Goal: Task Accomplishment & Management: Complete application form

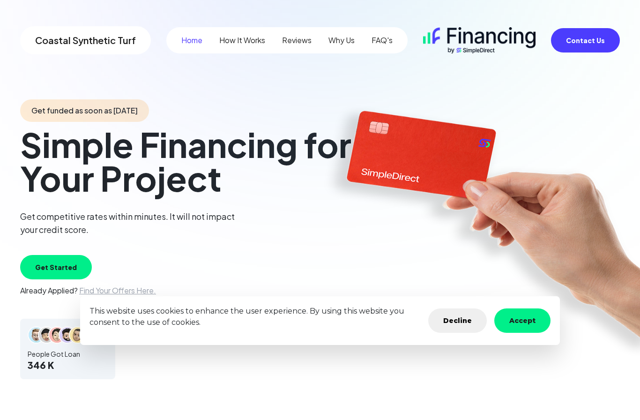
click at [524, 319] on button "Accept" at bounding box center [523, 320] width 56 height 24
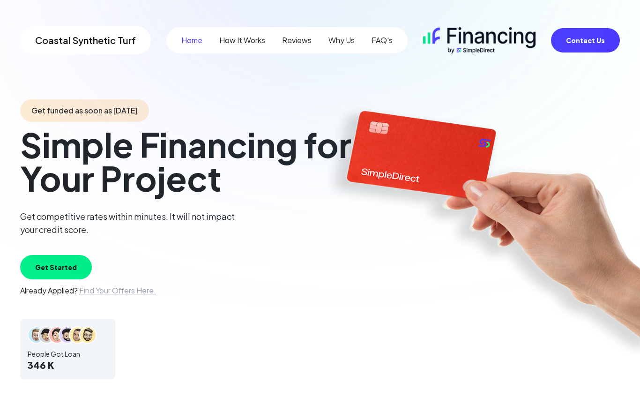
click at [43, 262] on button "Get Started" at bounding box center [56, 267] width 72 height 24
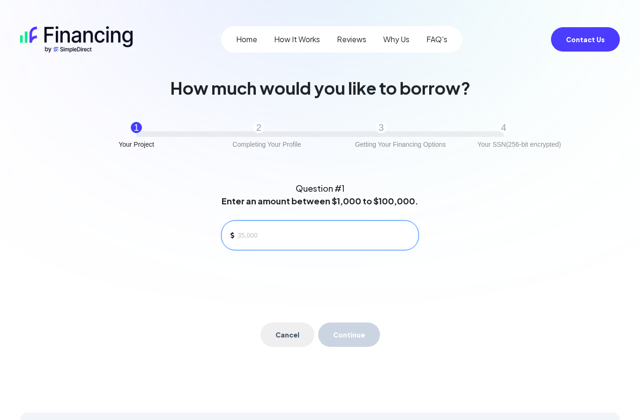
click at [277, 236] on input at bounding box center [324, 235] width 173 height 14
type input "9"
type input "10,000"
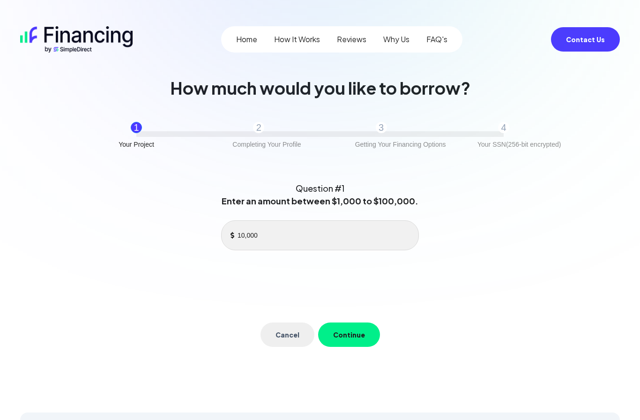
click at [363, 337] on button "Continue" at bounding box center [349, 334] width 62 height 24
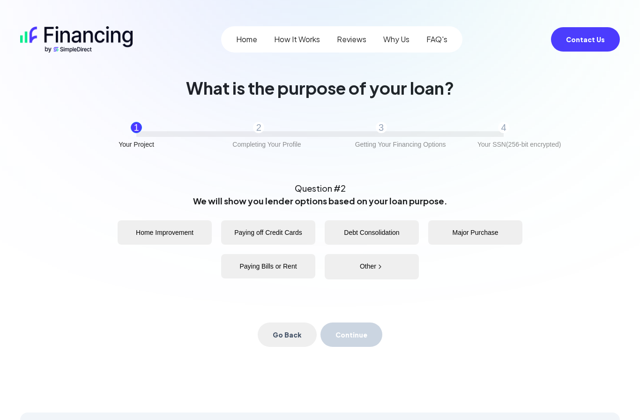
click at [172, 225] on button "Home Improvement" at bounding box center [165, 232] width 94 height 24
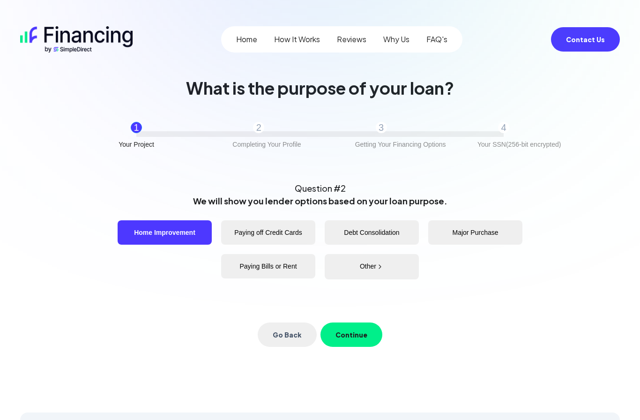
click at [358, 331] on button "Continue" at bounding box center [352, 334] width 62 height 24
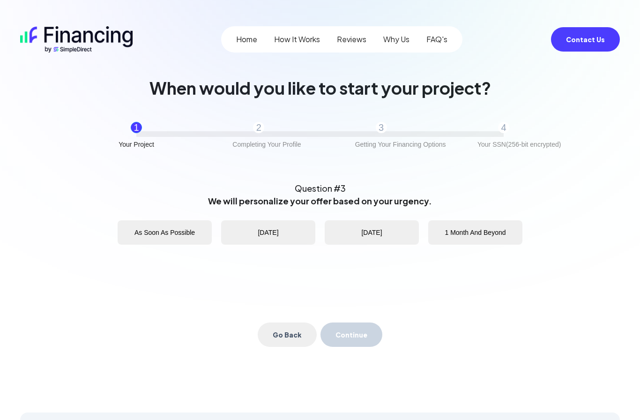
click at [381, 234] on button "[DATE]" at bounding box center [372, 232] width 94 height 24
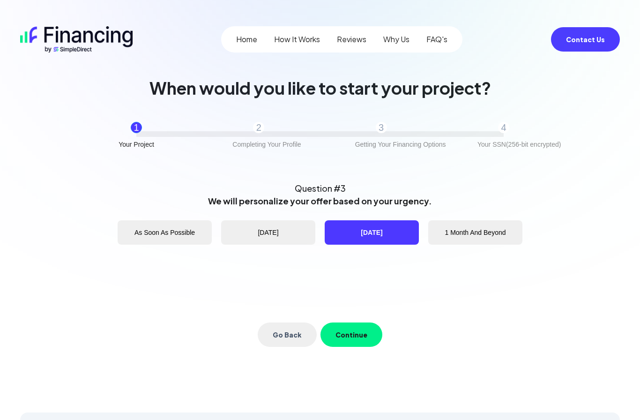
click at [361, 331] on button "Continue" at bounding box center [352, 334] width 62 height 24
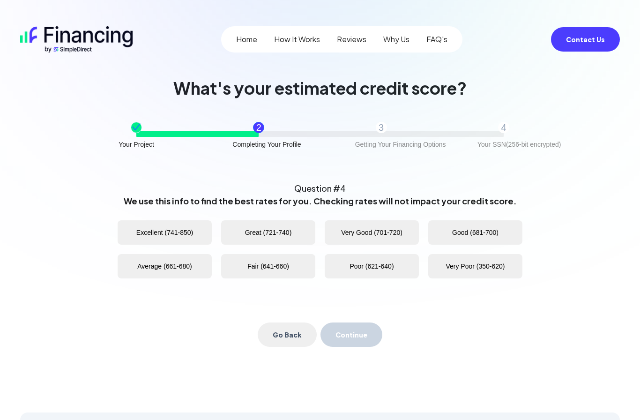
click at [155, 231] on button "Excellent (741-850)" at bounding box center [165, 232] width 94 height 24
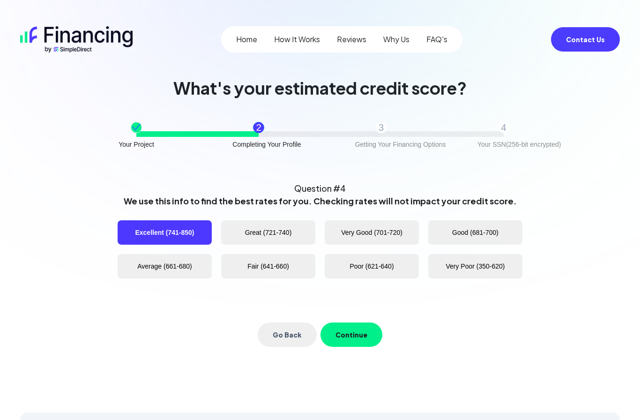
click at [361, 335] on button "Continue" at bounding box center [352, 334] width 62 height 24
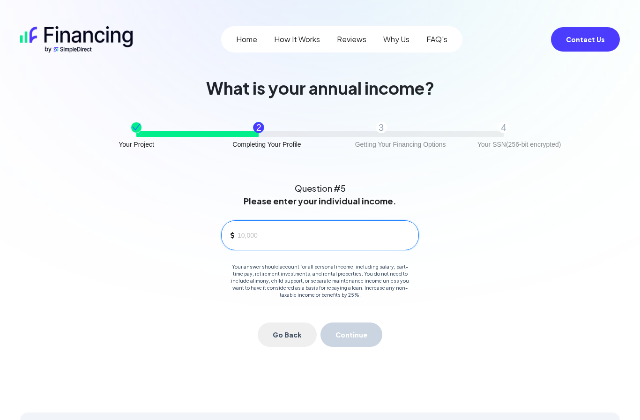
click at [271, 239] on input at bounding box center [324, 235] width 173 height 14
type input "220,000"
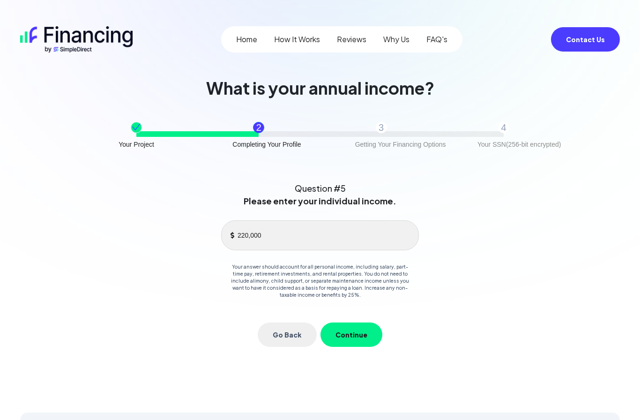
click at [358, 332] on button "Continue" at bounding box center [352, 334] width 62 height 24
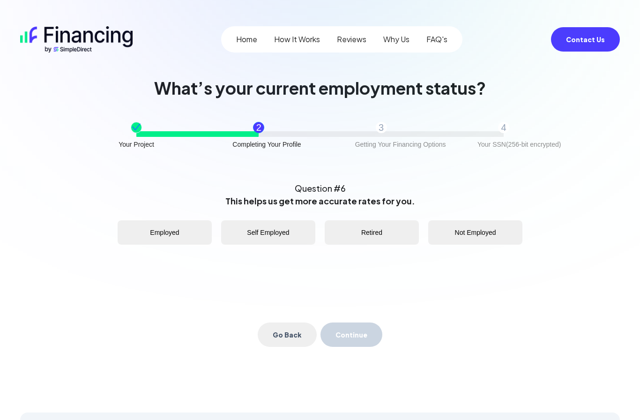
click at [147, 242] on button "Employed" at bounding box center [165, 232] width 94 height 24
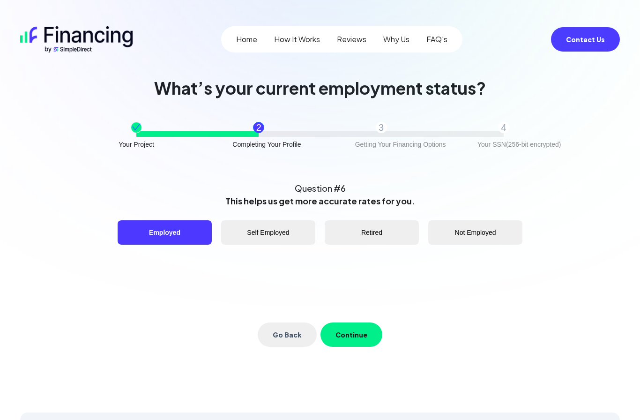
click at [364, 330] on button "Continue" at bounding box center [352, 334] width 62 height 24
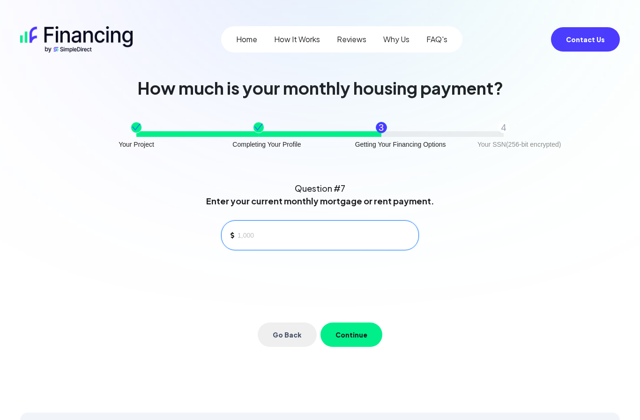
click at [333, 240] on input at bounding box center [324, 235] width 173 height 14
type input "3,000"
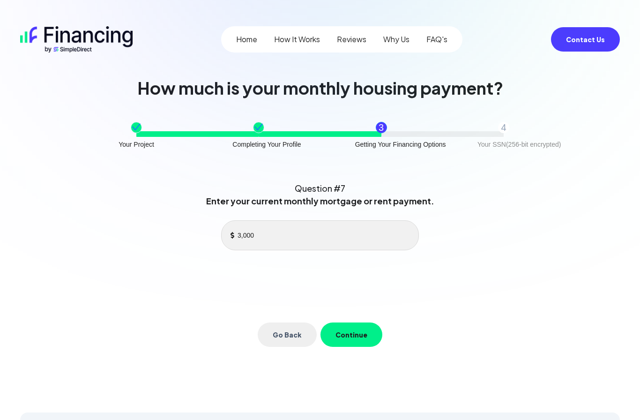
click at [362, 335] on button "Continue" at bounding box center [352, 334] width 62 height 24
